Goal: Task Accomplishment & Management: Manage account settings

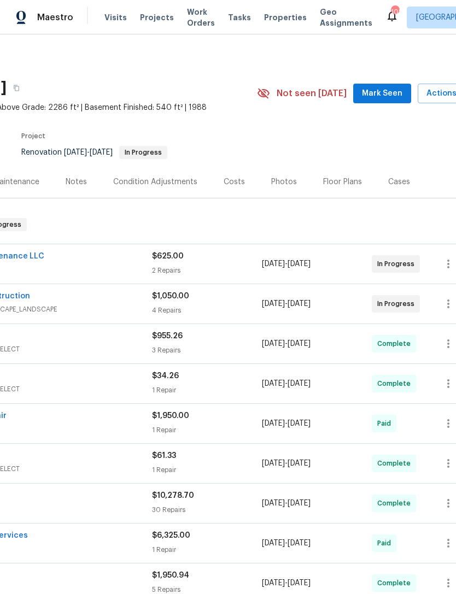
scroll to position [0, 149]
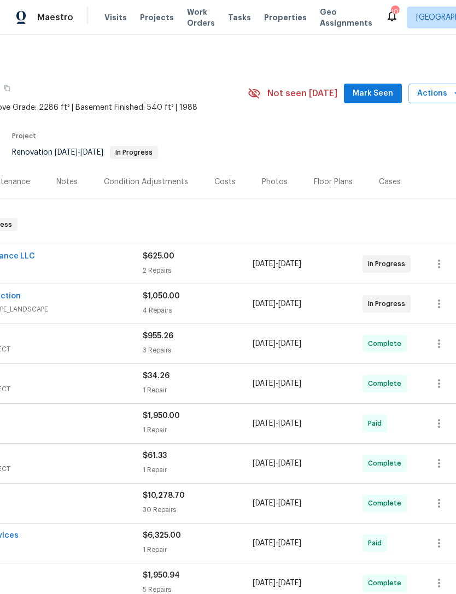
click at [382, 94] on span "Mark Seen" at bounding box center [373, 94] width 40 height 14
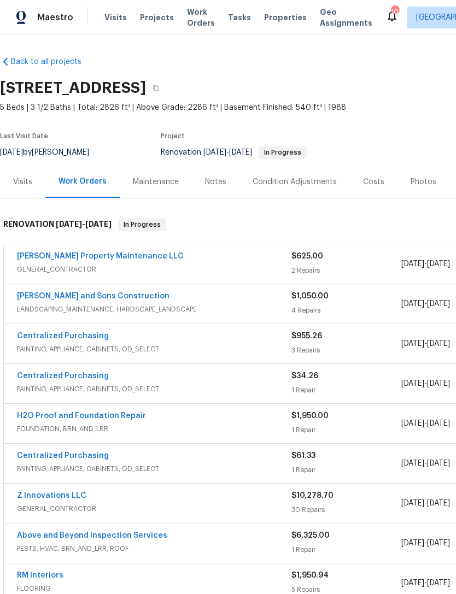
scroll to position [0, 0]
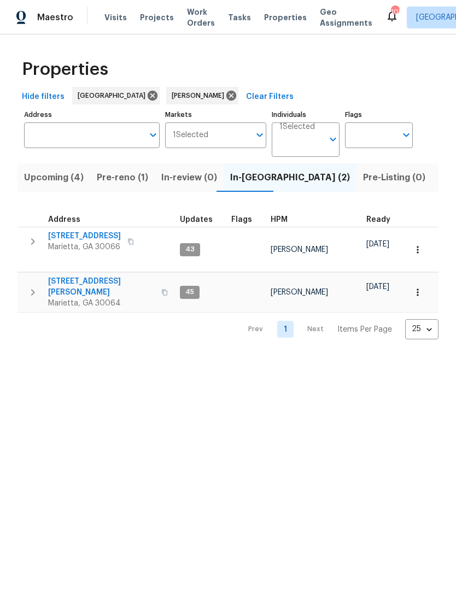
scroll to position [0, 10]
click at [81, 237] on span "[STREET_ADDRESS]" at bounding box center [84, 236] width 73 height 11
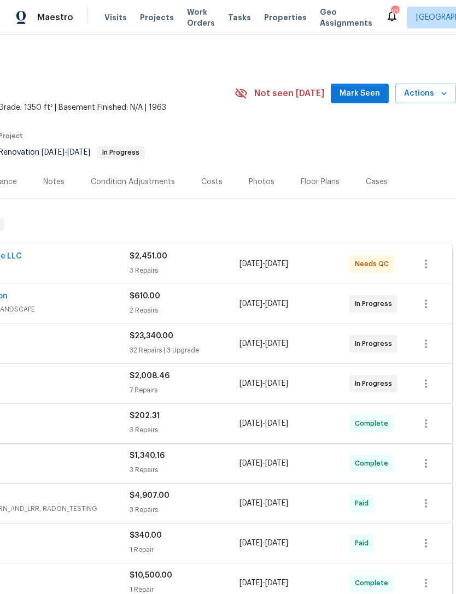
scroll to position [0, 162]
click at [362, 92] on span "Mark Seen" at bounding box center [359, 94] width 40 height 14
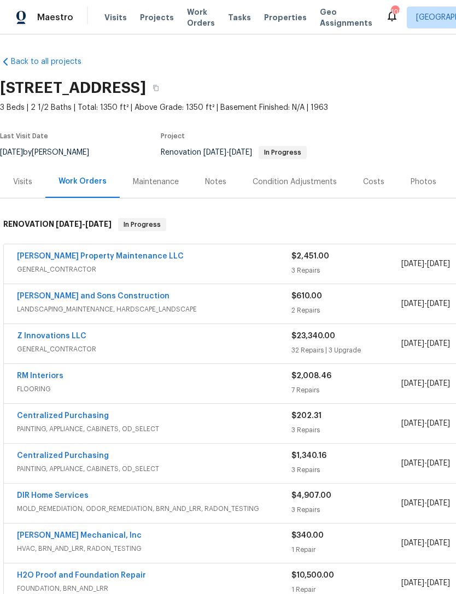
scroll to position [0, 0]
click at [26, 184] on div "Visits" at bounding box center [22, 182] width 19 height 11
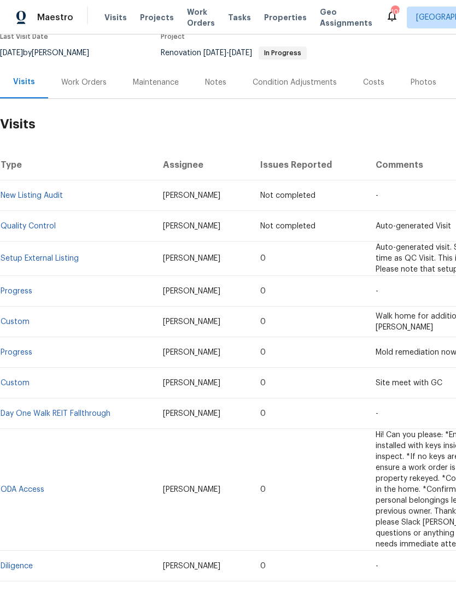
scroll to position [99, 0]
click at [80, 78] on div "Work Orders" at bounding box center [83, 82] width 45 height 11
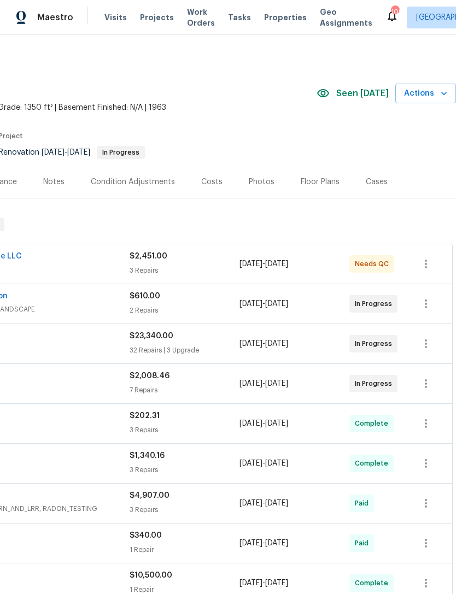
scroll to position [0, 162]
